Goal: Task Accomplishment & Management: Complete application form

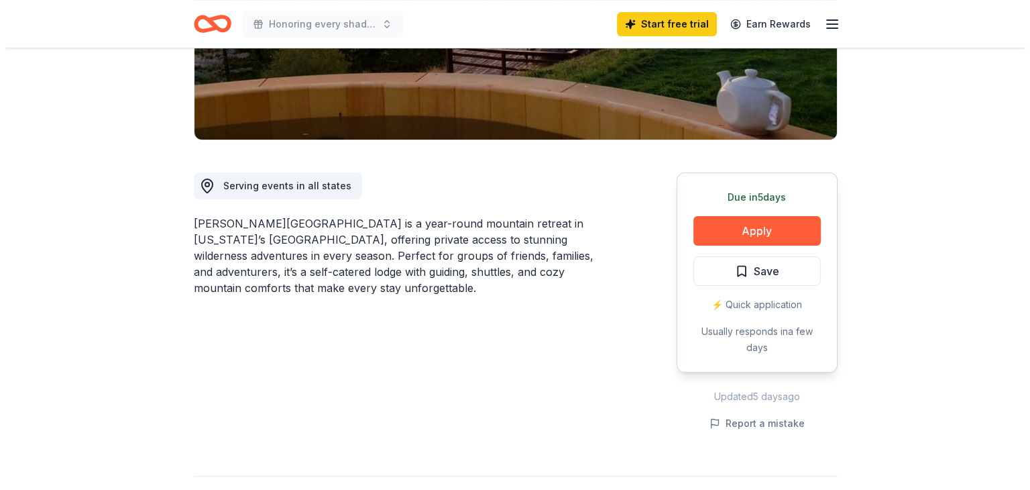
scroll to position [312, 0]
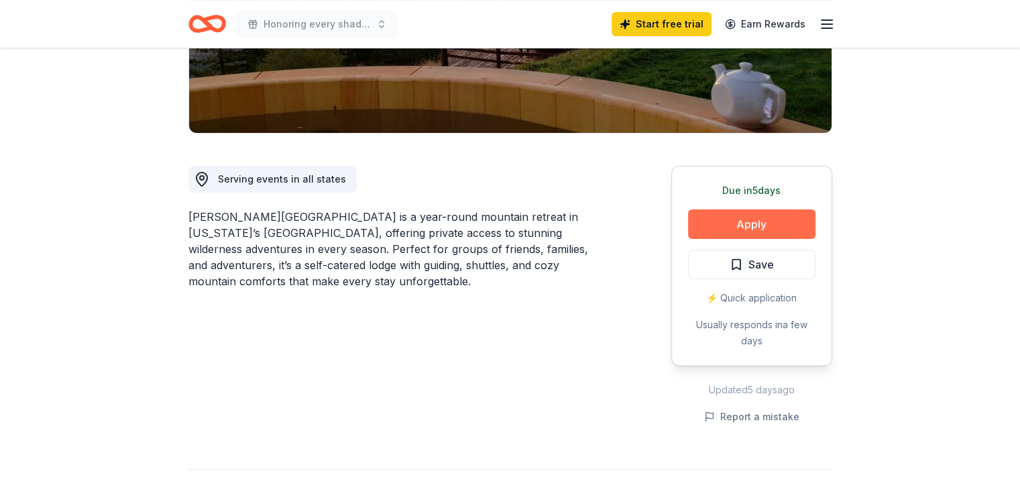
click at [756, 209] on button "Apply" at bounding box center [751, 224] width 127 height 30
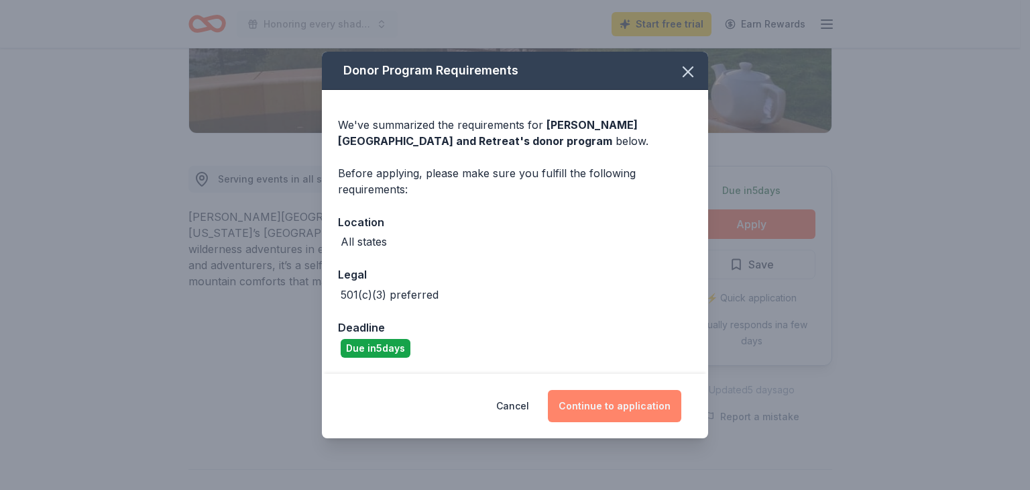
click at [588, 403] on button "Continue to application" at bounding box center [614, 406] width 133 height 32
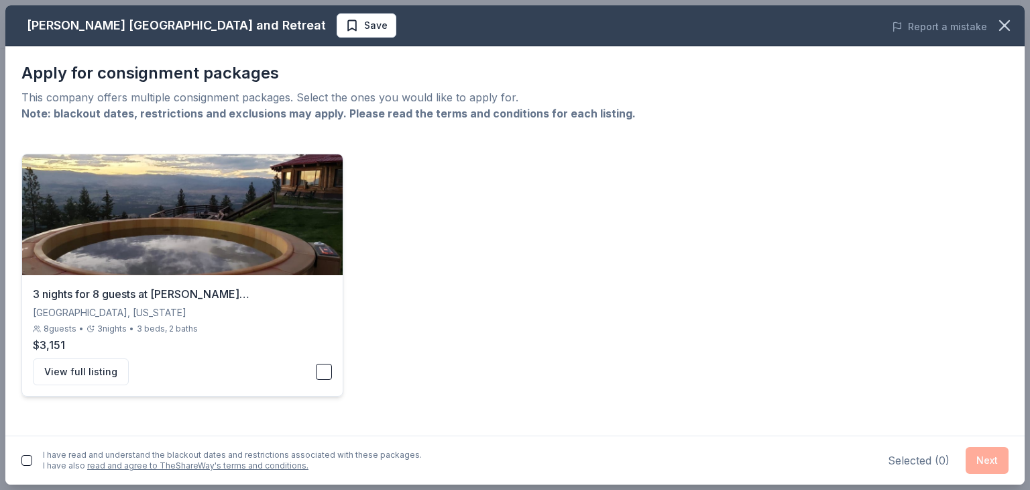
click at [323, 372] on button "button" at bounding box center [324, 372] width 16 height 16
click at [25, 459] on button "button" at bounding box center [26, 460] width 11 height 11
click at [987, 470] on button "Next" at bounding box center [987, 460] width 43 height 27
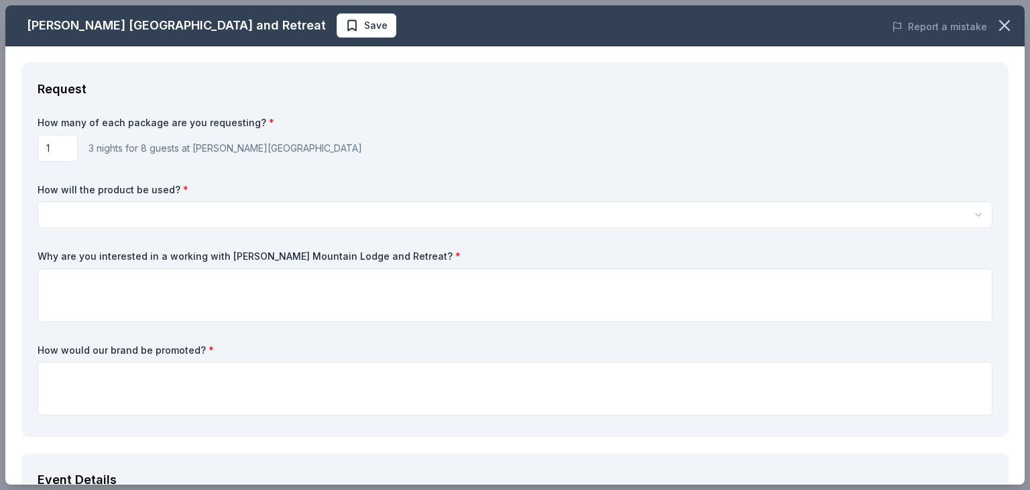
click at [69, 144] on input "1" at bounding box center [58, 148] width 40 height 27
type input "2"
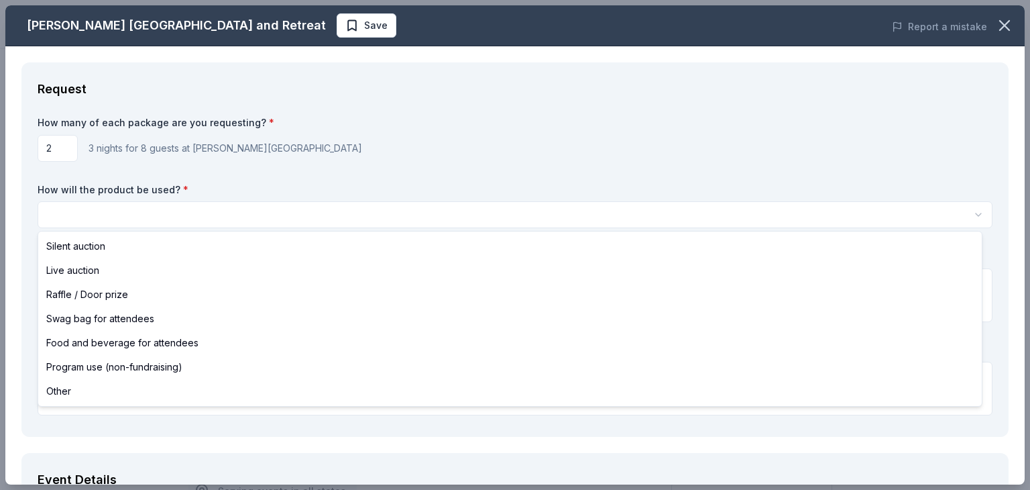
scroll to position [0, 0]
select select "silentAuction"
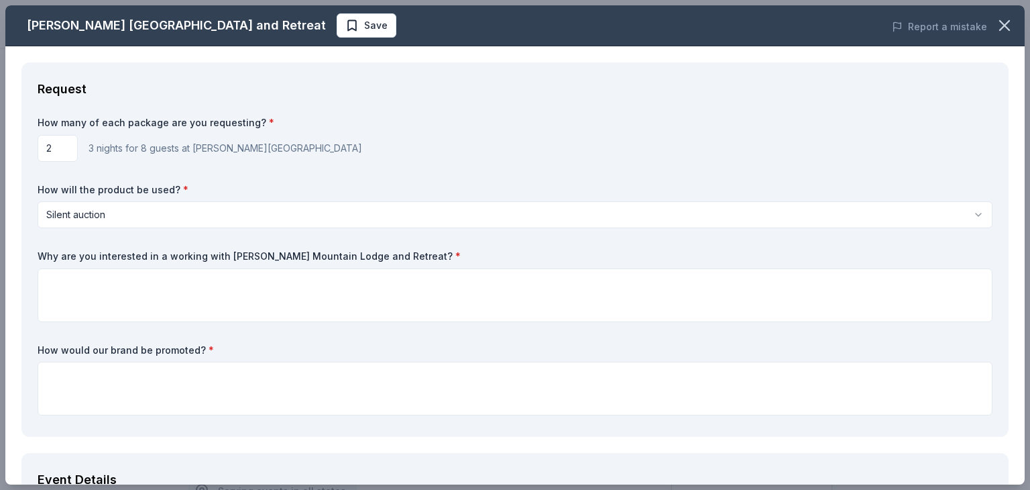
drag, startPoint x: 37, startPoint y: 254, endPoint x: 103, endPoint y: 254, distance: 66.4
click at [103, 254] on div "Request How many of each package are you requesting? * 2 3 nights for 8 guests …" at bounding box center [514, 249] width 987 height 374
drag, startPoint x: 394, startPoint y: 255, endPoint x: 313, endPoint y: 254, distance: 80.5
click at [313, 254] on label "Why are you interested in a working with [PERSON_NAME] Mountain Lodge and Retre…" at bounding box center [515, 256] width 955 height 13
drag, startPoint x: 44, startPoint y: 251, endPoint x: 80, endPoint y: 250, distance: 36.2
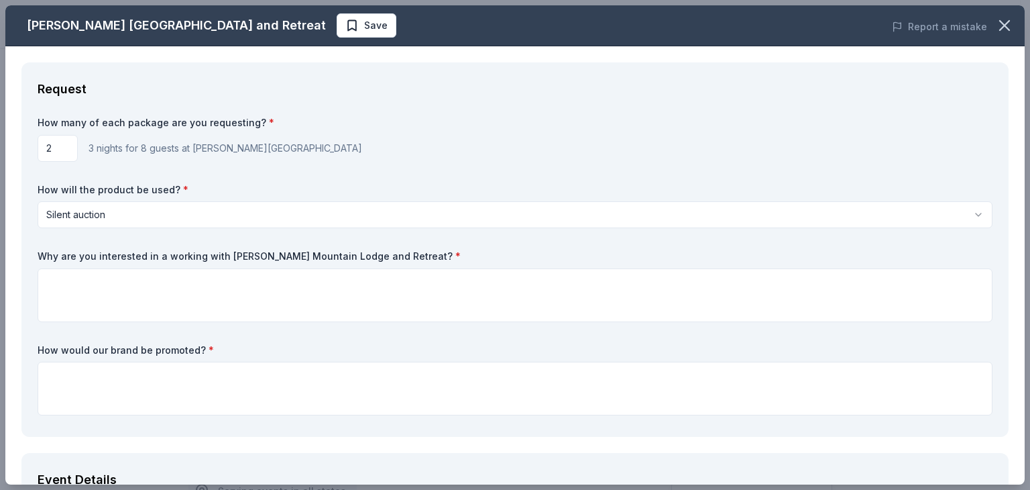
click at [80, 250] on label "Why are you interested in a working with [PERSON_NAME] Mountain Lodge and Retre…" at bounding box center [515, 256] width 955 height 13
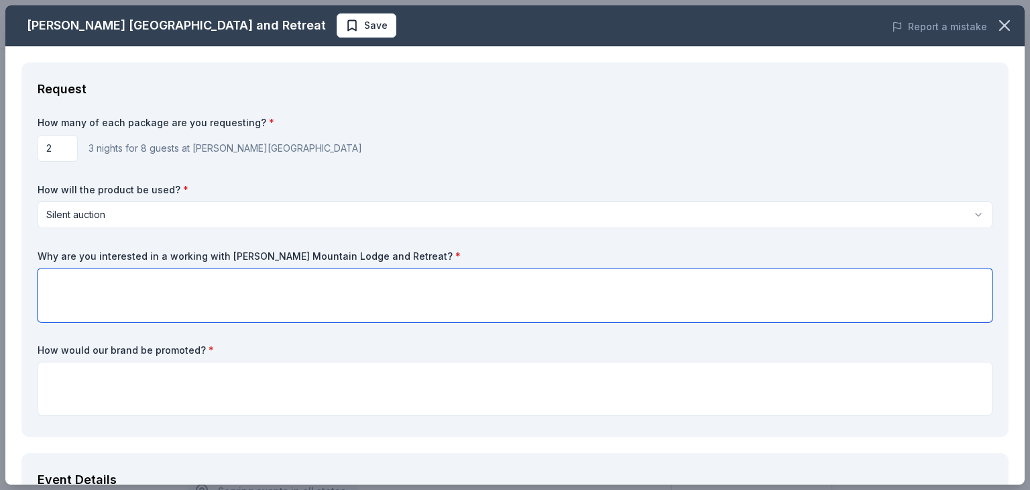
click at [171, 295] on textarea at bounding box center [515, 295] width 955 height 54
paste textarea "We are interested in working with [PERSON_NAME] Mountain Lodge and Retreat beca…"
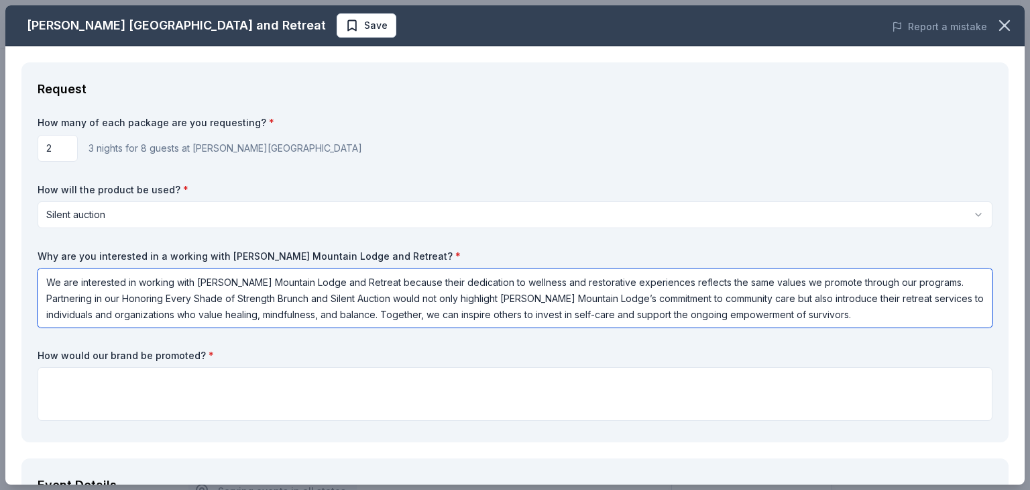
type textarea "We are interested in working with [PERSON_NAME] Mountain Lodge and Retreat beca…"
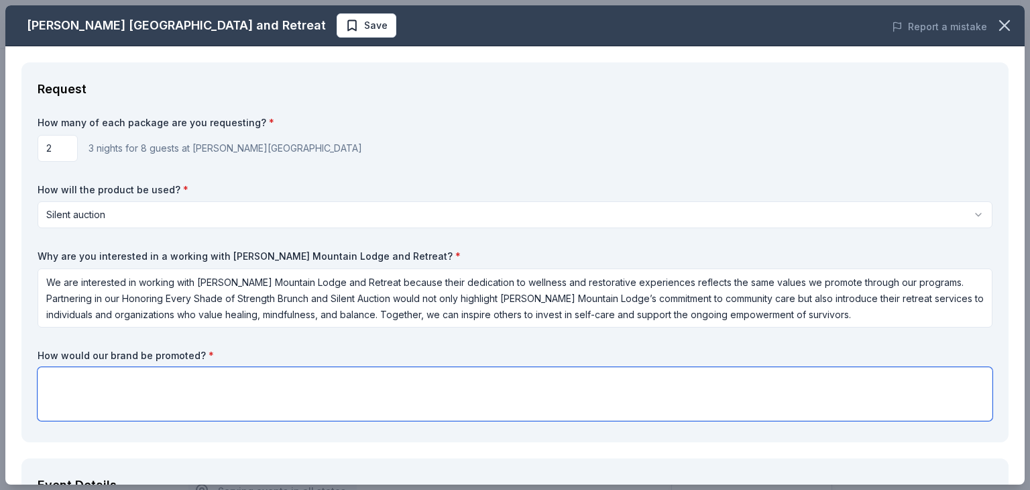
click at [243, 376] on textarea at bounding box center [515, 394] width 955 height 54
paste textarea "[PERSON_NAME] Mountain Lodge and Retreat’s brand will be prominently showcased …"
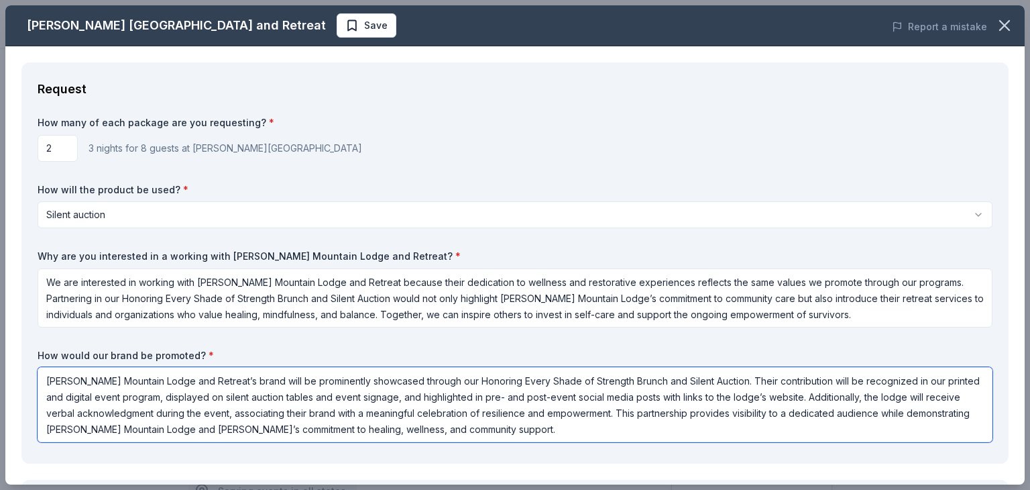
type textarea "[PERSON_NAME] Mountain Lodge and Retreat’s brand will be prominently showcased …"
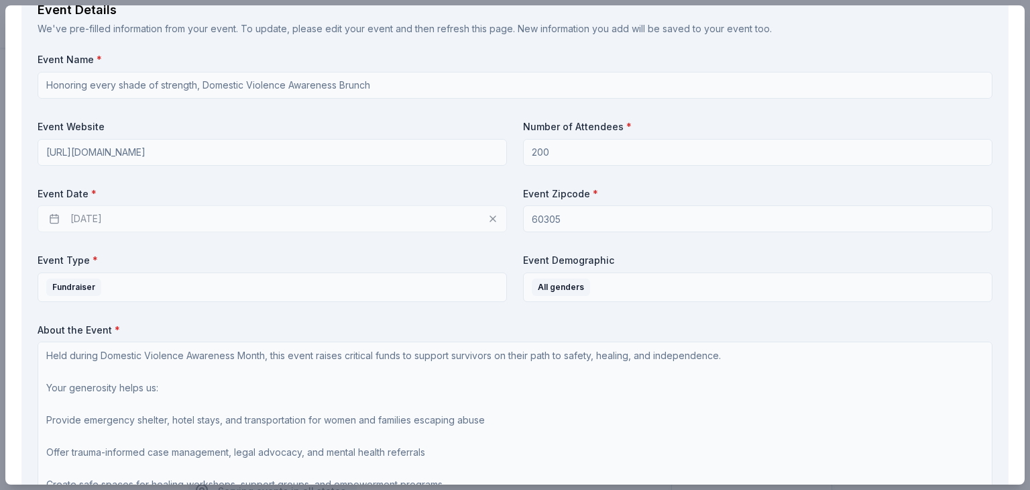
scroll to position [504, 0]
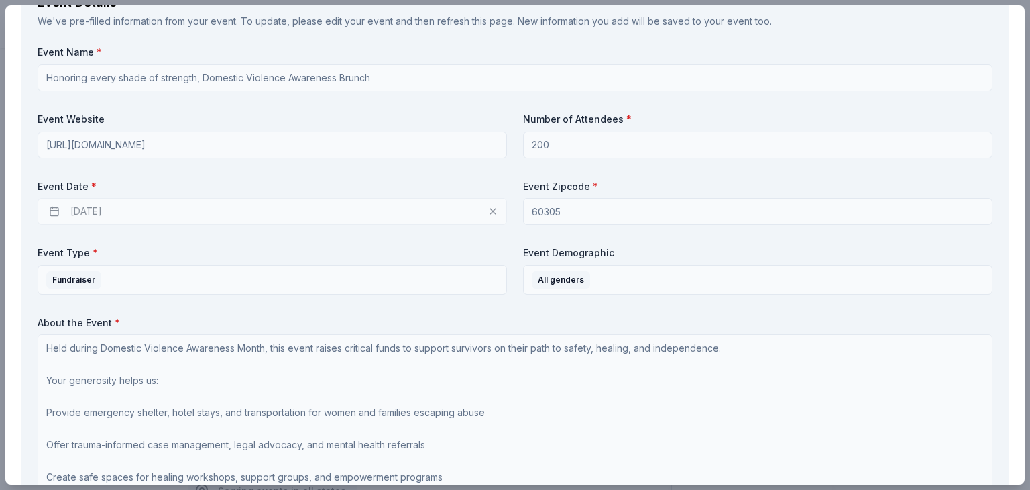
click at [60, 212] on div "[DATE]" at bounding box center [273, 211] width 470 height 27
click at [105, 205] on div "[DATE]" at bounding box center [273, 211] width 470 height 27
click at [64, 211] on div "[DATE]" at bounding box center [273, 211] width 470 height 27
drag, startPoint x: 1025, startPoint y: 178, endPoint x: 1030, endPoint y: 216, distance: 38.5
click at [1020, 216] on div "[PERSON_NAME] Mountain Lodge and Retreat Save Report a mistake Request How many…" at bounding box center [515, 245] width 1030 height 490
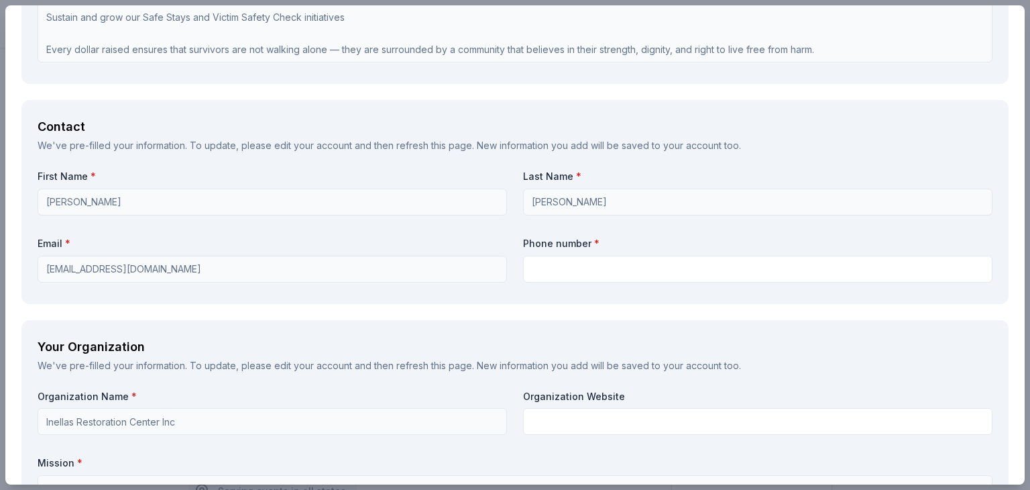
scroll to position [998, 0]
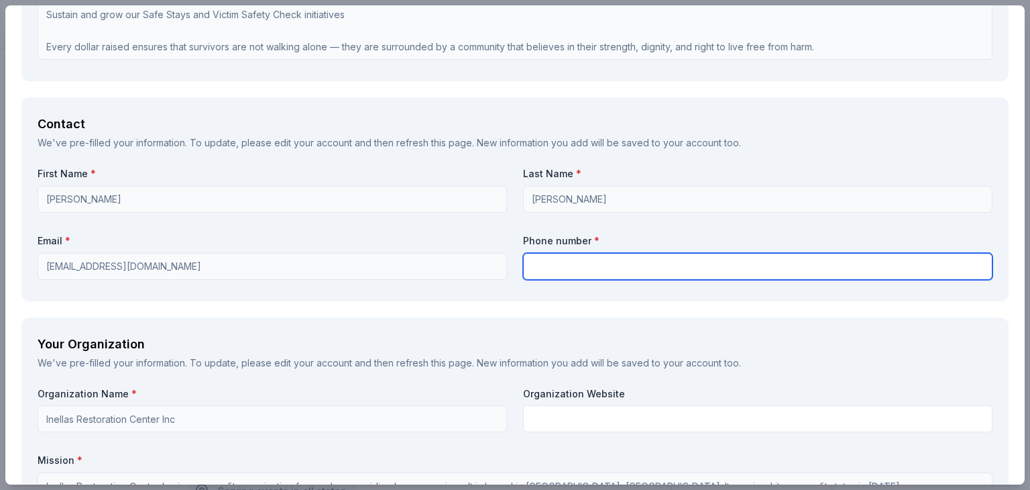
click at [700, 262] on input "text" at bounding box center [758, 266] width 470 height 27
type input "6307314449"
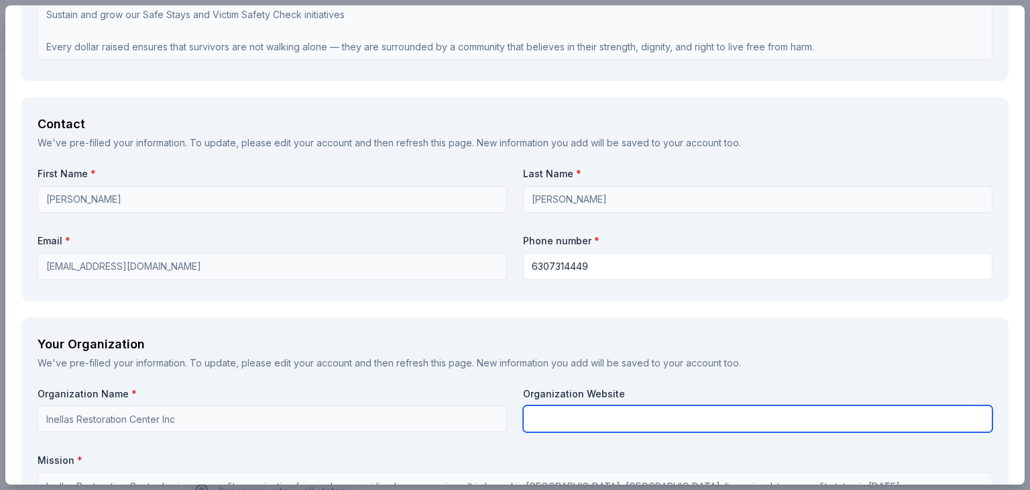
type input "Inellas Restoration Center"
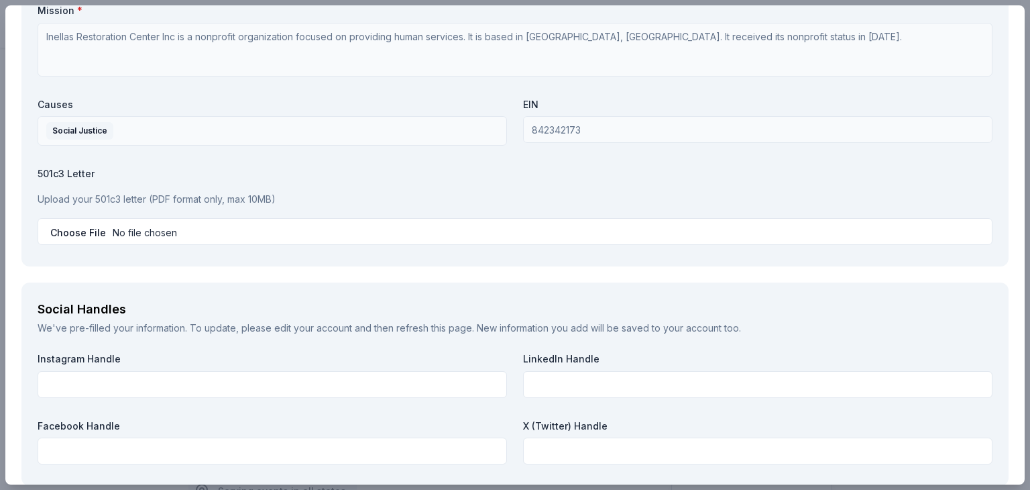
scroll to position [1422, 0]
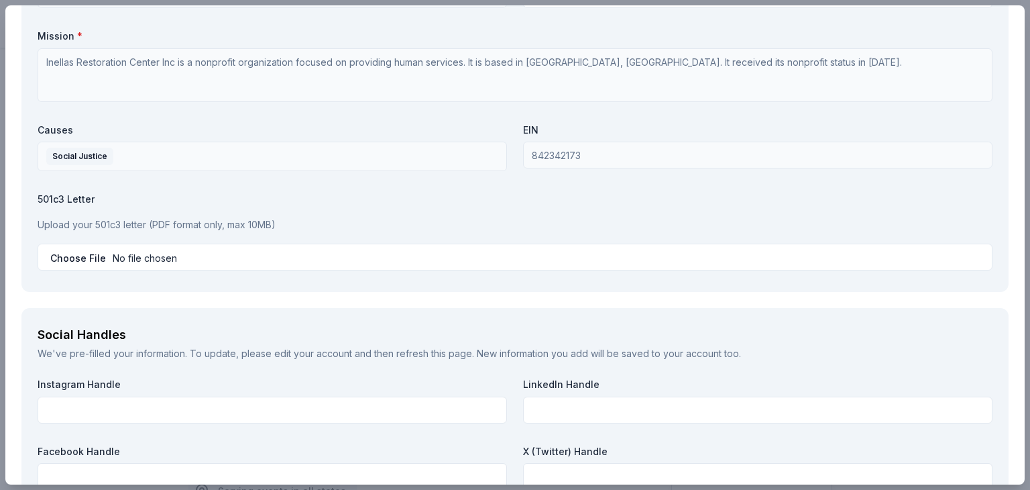
click at [92, 220] on p "Upload your 501c3 letter (PDF format only, max 10MB)" at bounding box center [515, 225] width 955 height 16
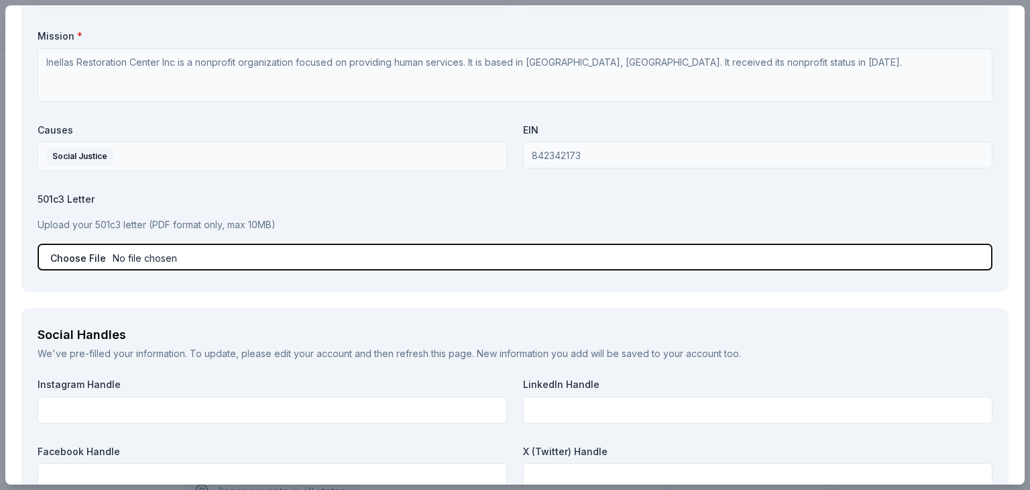
click at [101, 254] on input "file" at bounding box center [515, 256] width 955 height 27
click at [94, 261] on input "file" at bounding box center [515, 256] width 955 height 27
type input "C:\fakepath\Inellas501c3 (5).pdf"
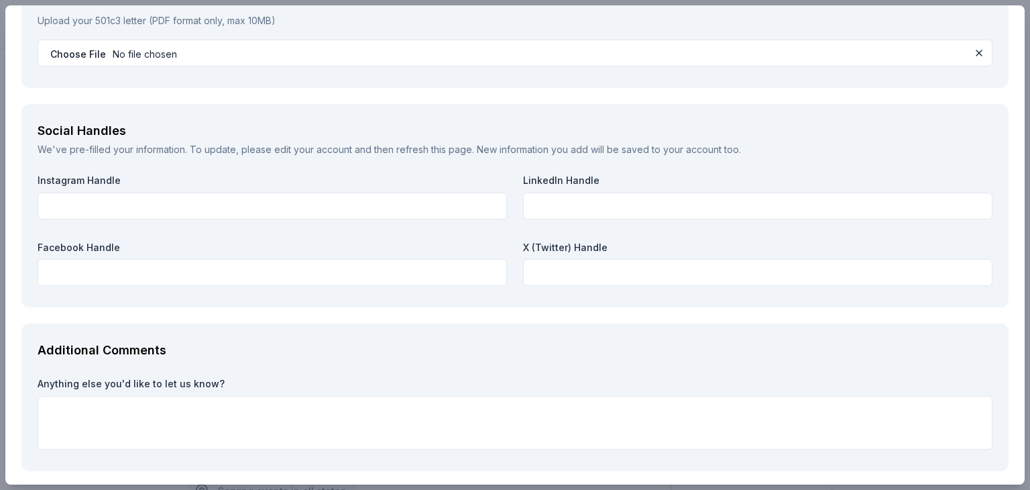
scroll to position [1628, 0]
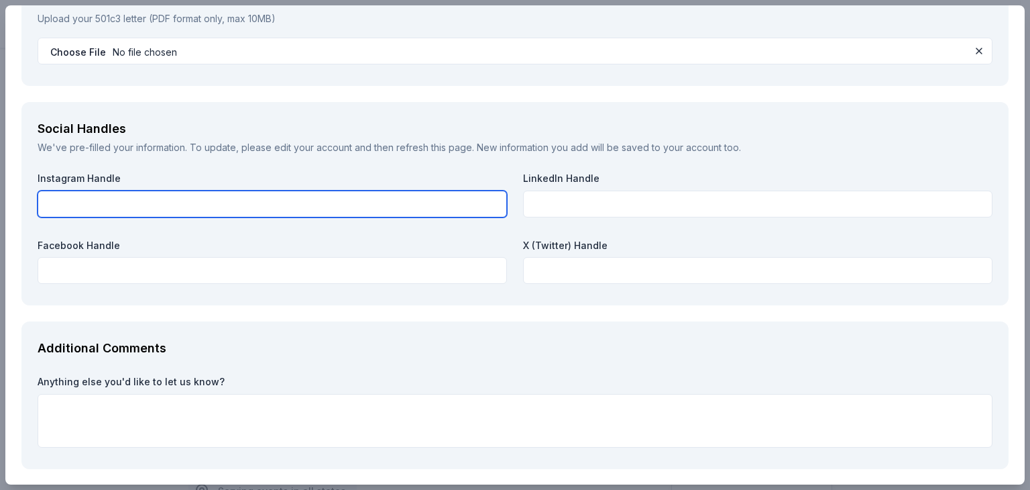
click at [278, 205] on input "text" at bounding box center [273, 203] width 470 height 27
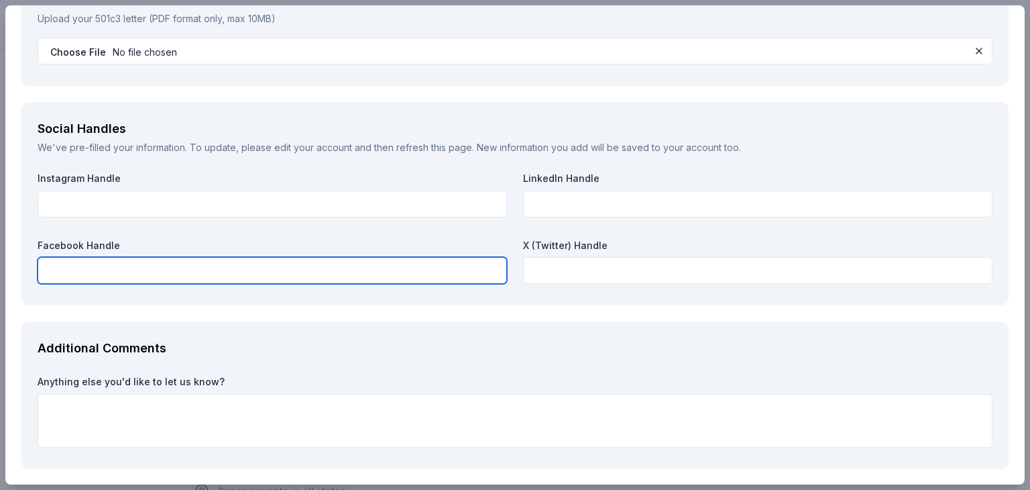
click at [241, 270] on input "text" at bounding box center [273, 270] width 470 height 27
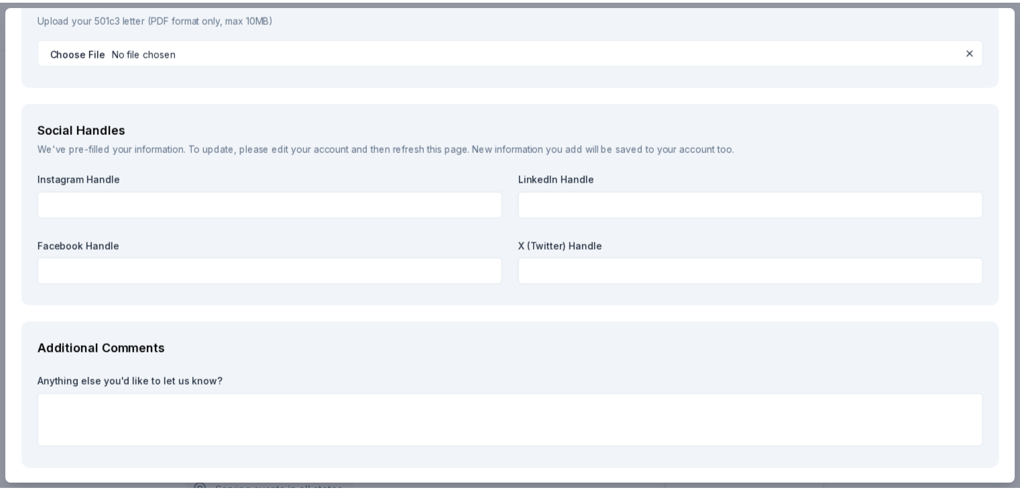
scroll to position [1681, 0]
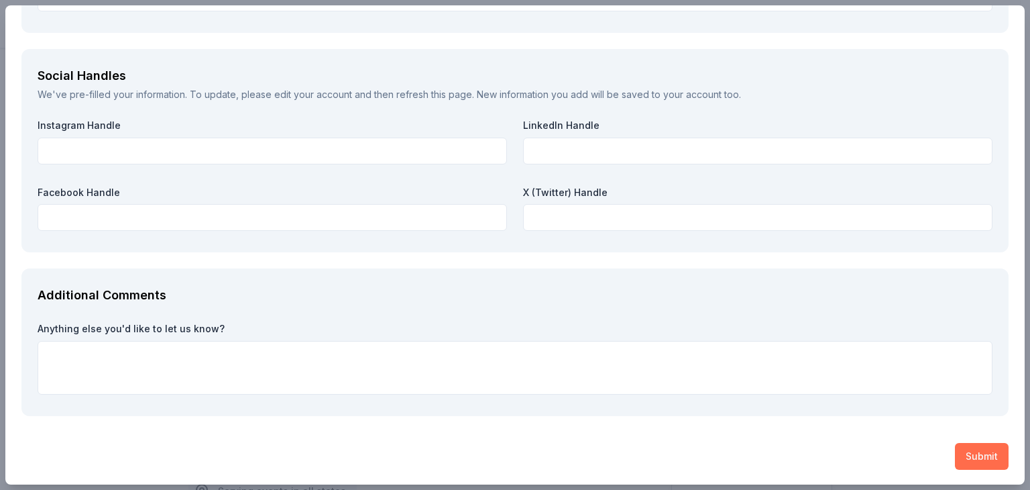
click at [973, 449] on button "Submit" at bounding box center [982, 456] width 54 height 27
